Goal: Navigation & Orientation: Find specific page/section

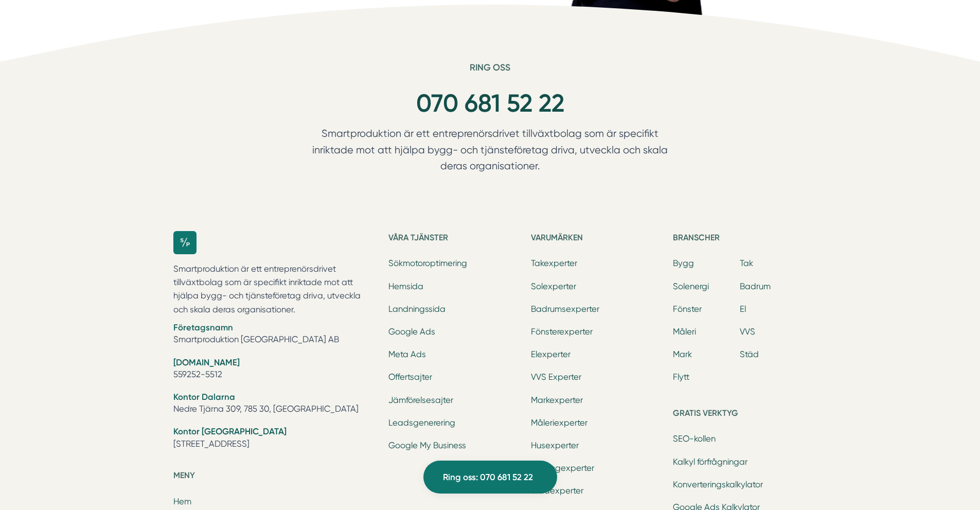
scroll to position [3292, 0]
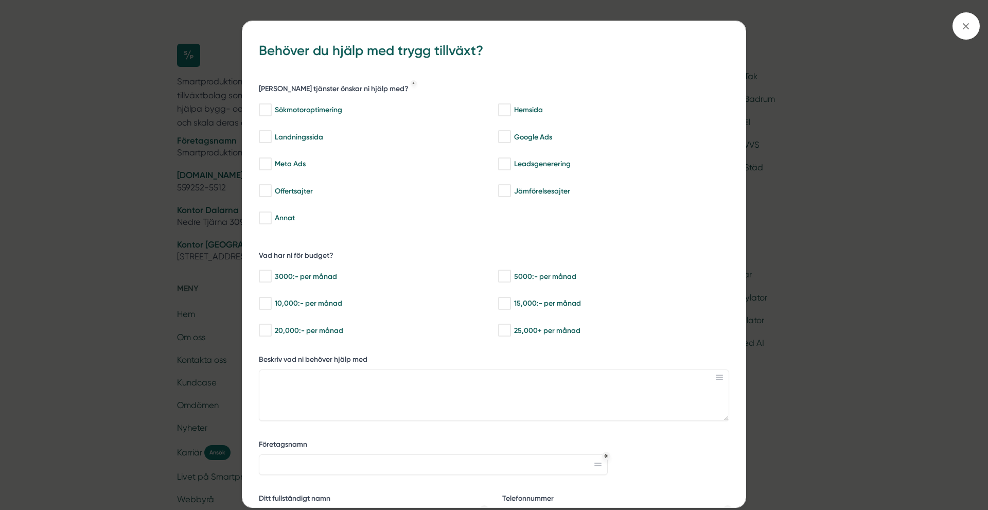
click at [822, 201] on div "bbc9b822-b2c6-488a-ab3e-9a2d59e49c7c Behöver du hjälp med trygg tillväxt? [PERS…" at bounding box center [494, 255] width 988 height 510
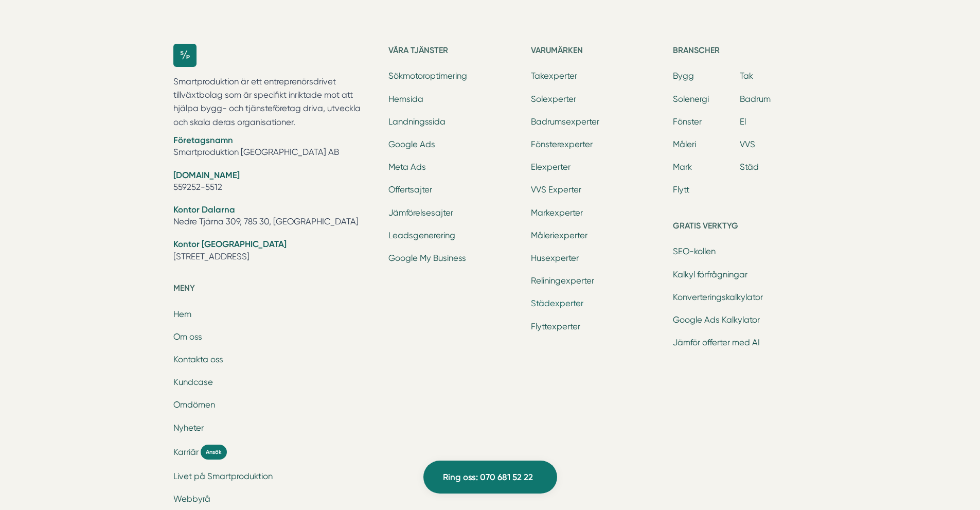
click at [565, 301] on link "Städexperter" at bounding box center [557, 303] width 52 height 10
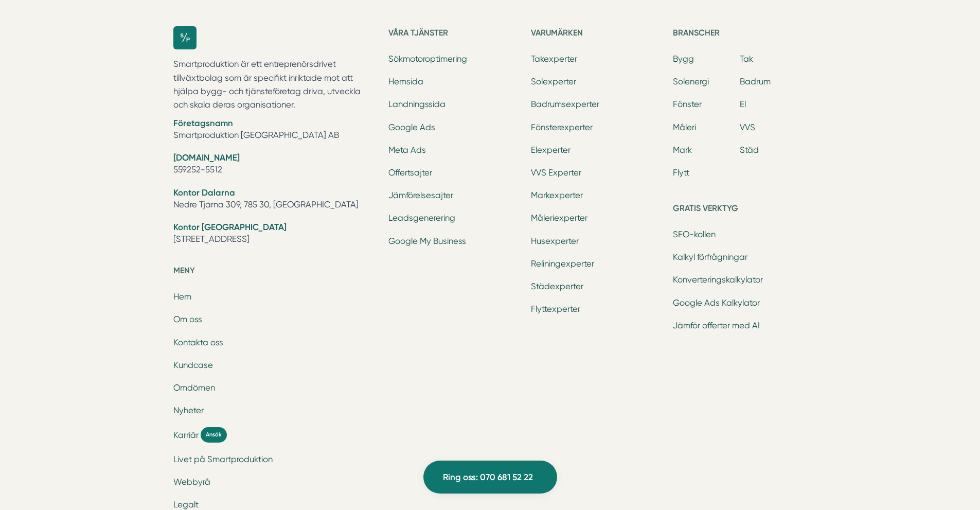
scroll to position [2378, 0]
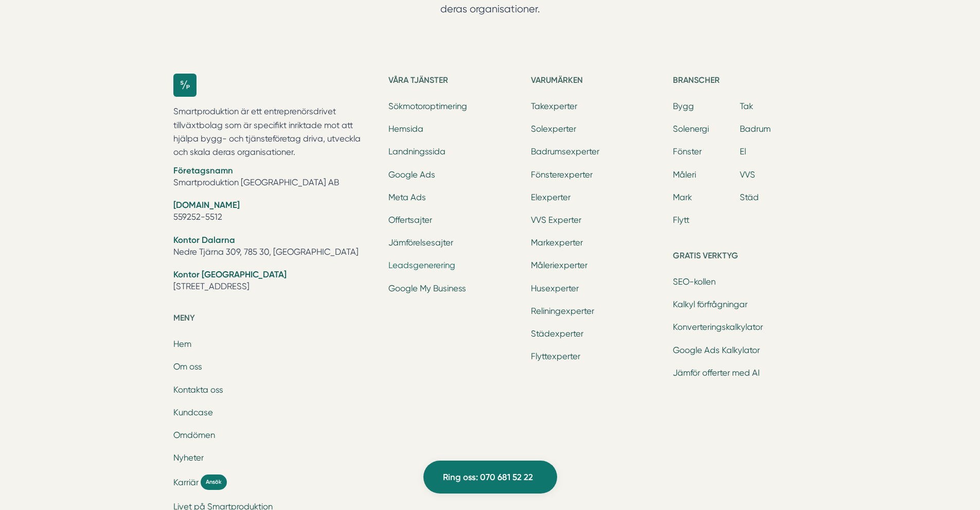
click at [434, 268] on link "Leadsgenerering" at bounding box center [421, 265] width 67 height 10
